Goal: Check status: Check status

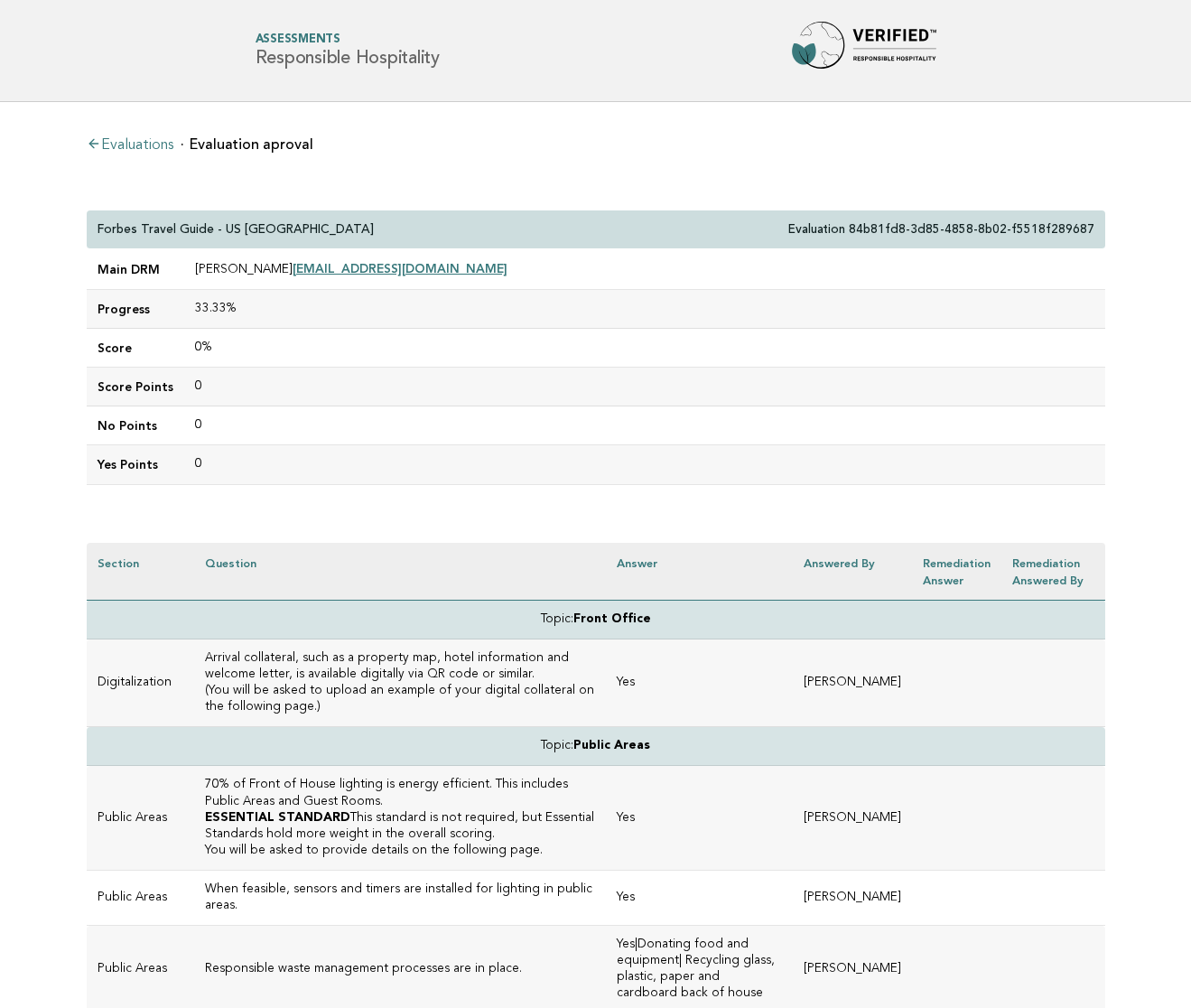
click at [152, 142] on link "Evaluations" at bounding box center [129, 146] width 86 height 15
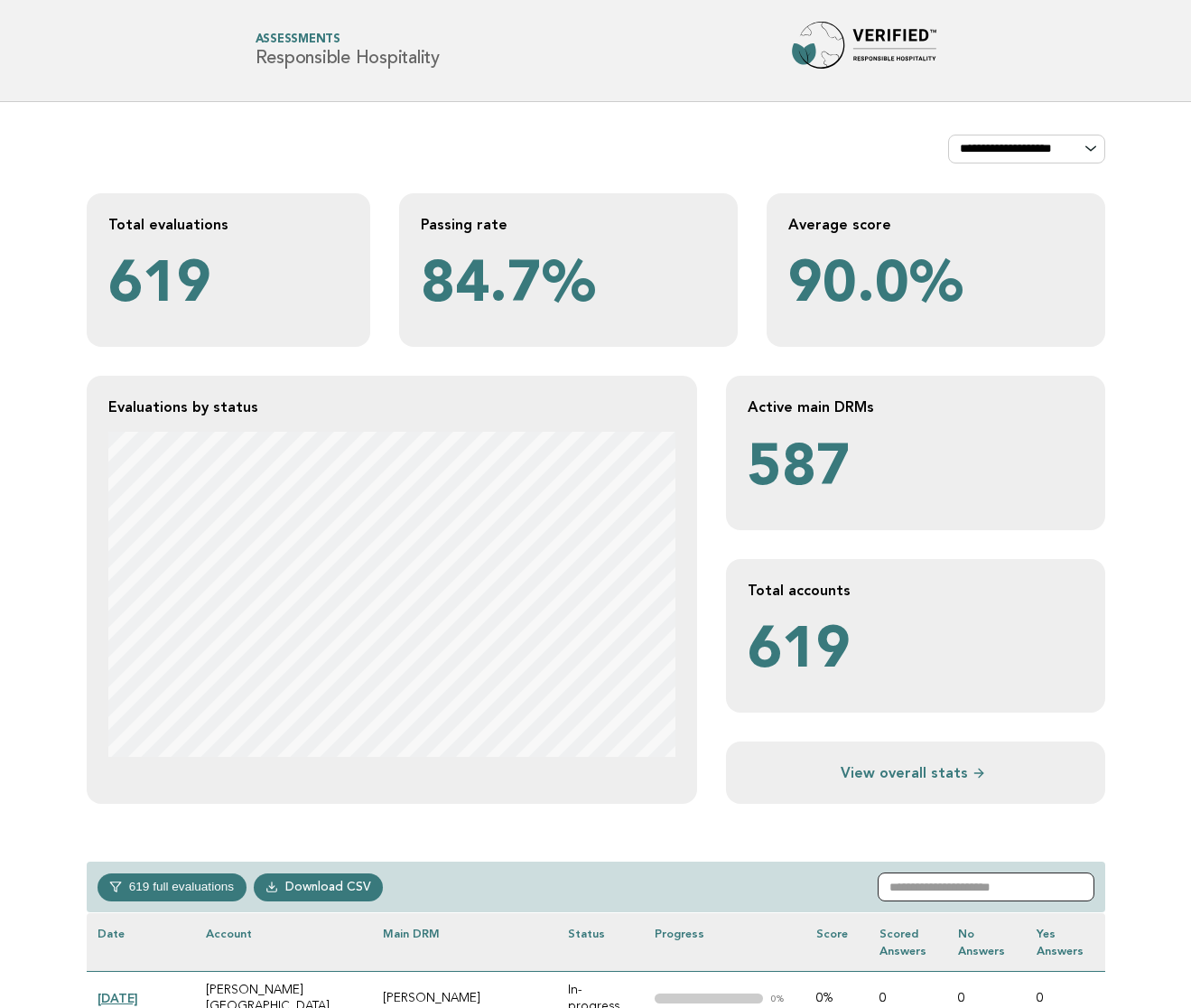
click at [930, 883] on input "text" at bounding box center [986, 887] width 217 height 29
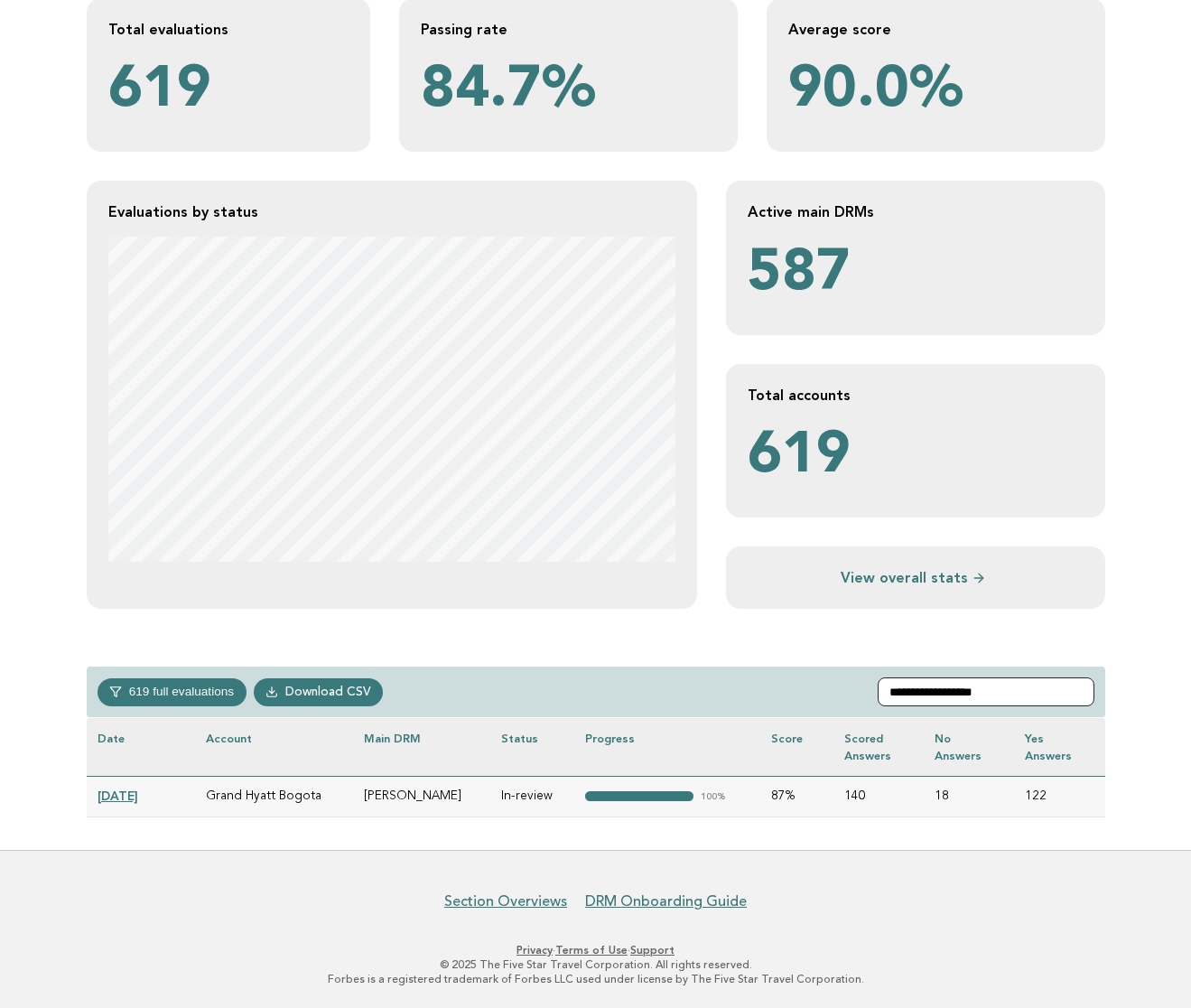
scroll to position [194, 0]
type input "**********"
click at [137, 794] on link "[DATE]" at bounding box center [117, 796] width 41 height 15
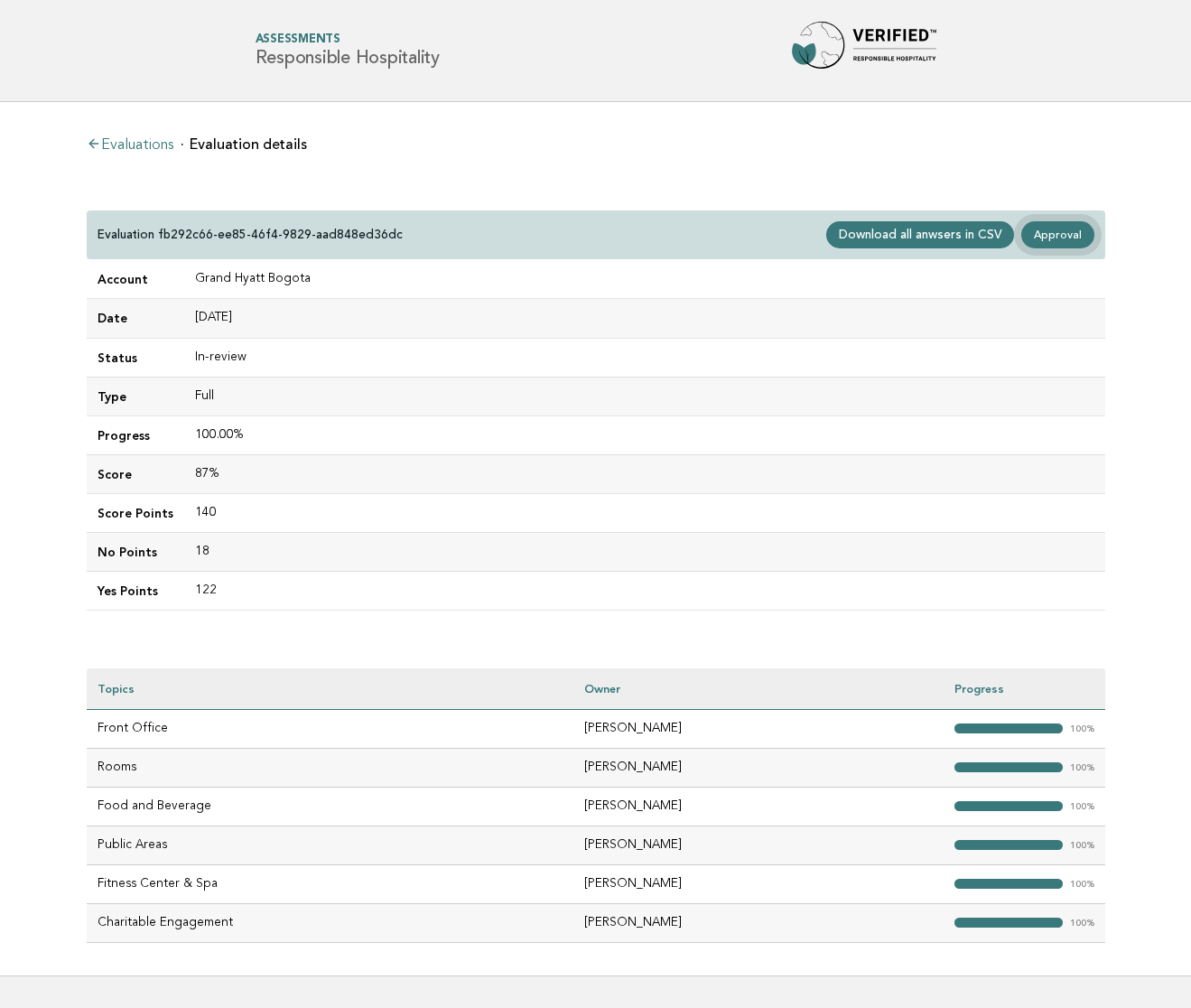
click at [1064, 245] on link "Approval" at bounding box center [1056, 235] width 72 height 27
